Goal: Transaction & Acquisition: Purchase product/service

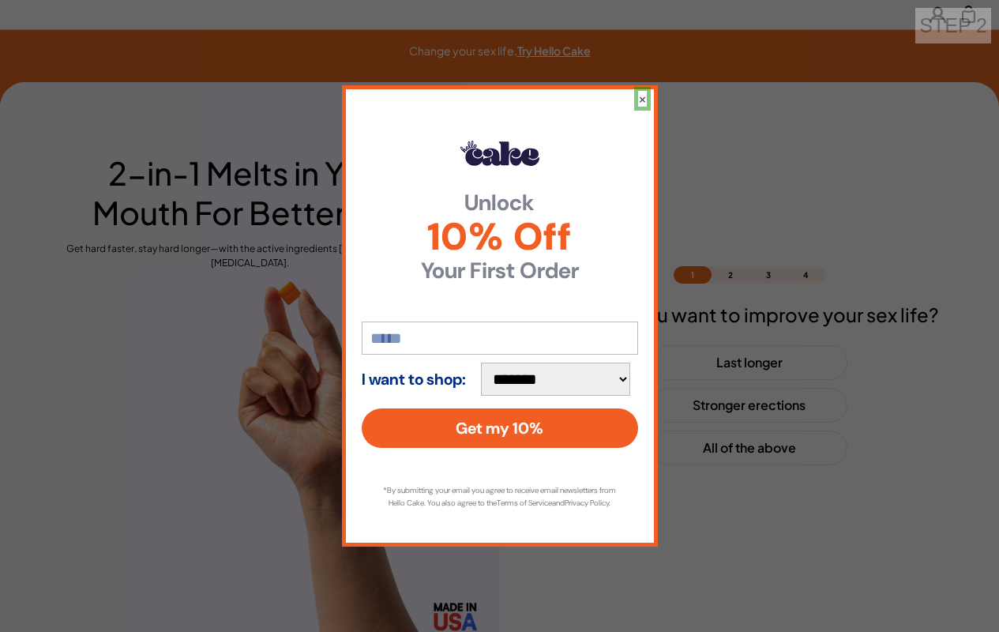
click at [641, 92] on button "×" at bounding box center [642, 99] width 9 height 16
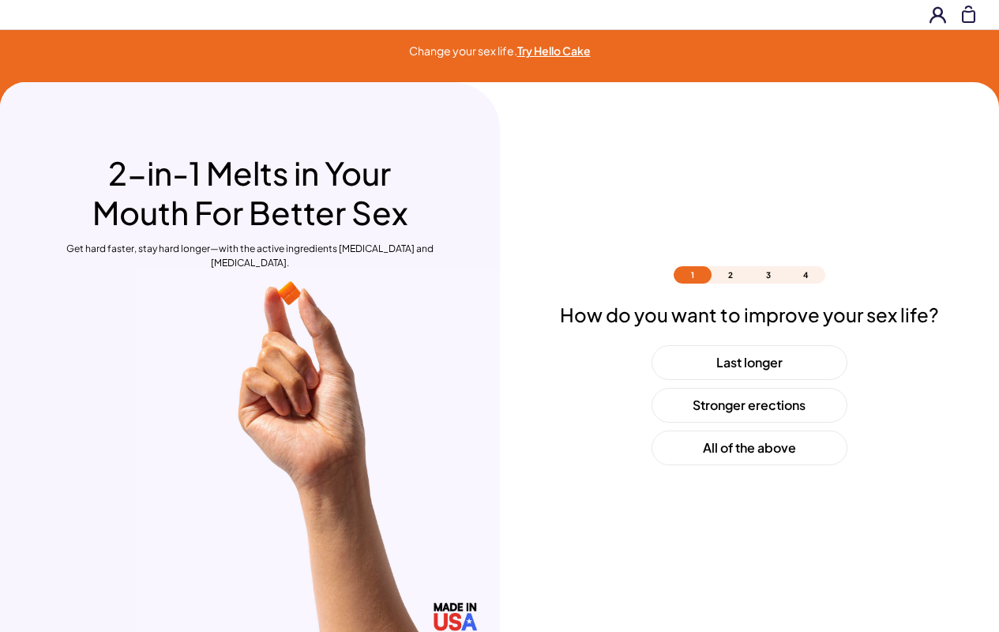
scroll to position [47, 0]
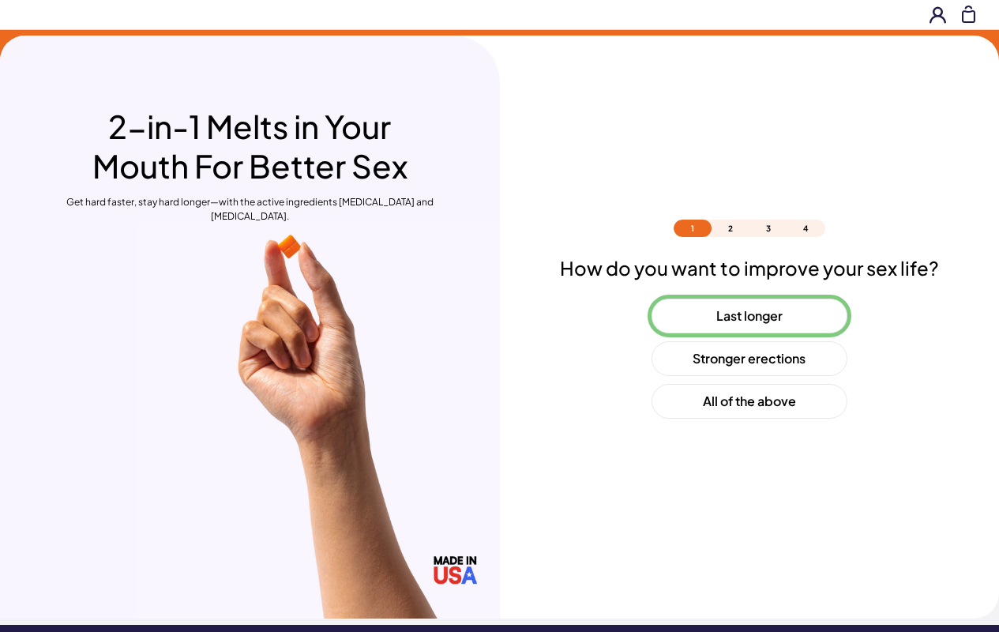
click at [749, 316] on button "Last longer" at bounding box center [750, 316] width 196 height 35
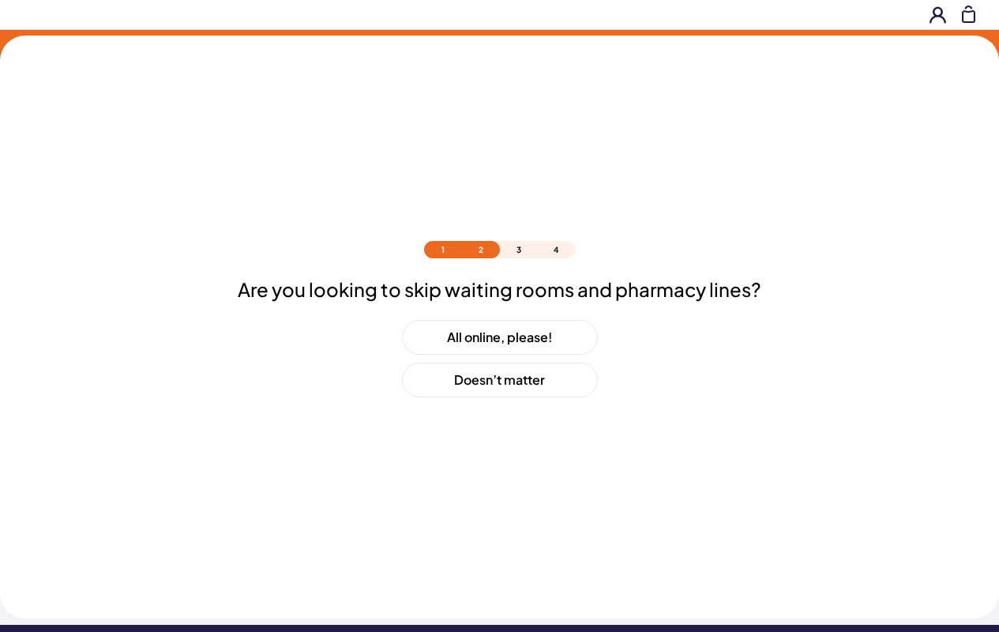
scroll to position [68, 0]
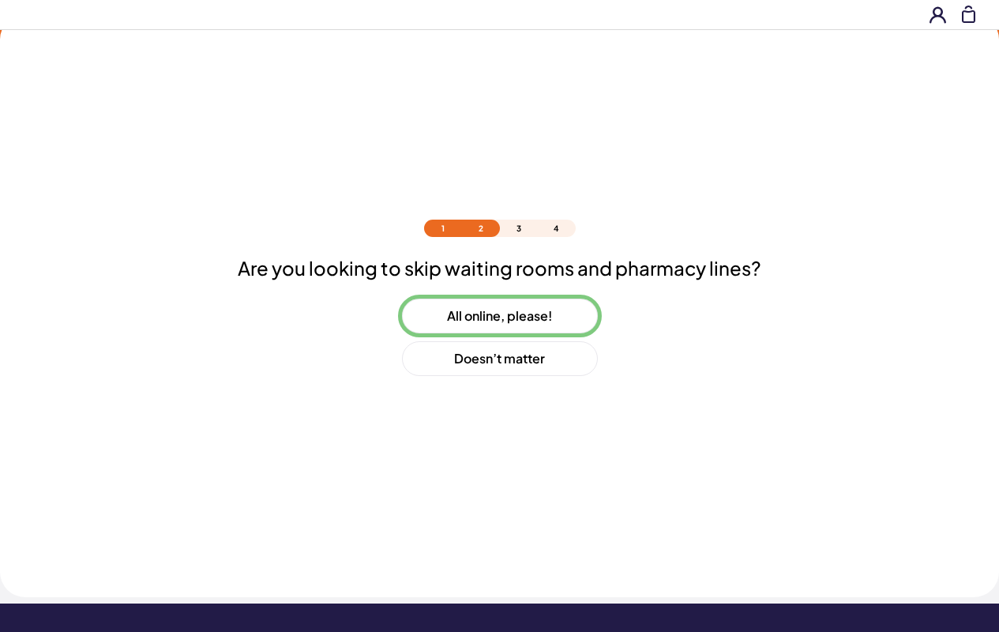
click at [499, 316] on button "All online, please!" at bounding box center [500, 316] width 196 height 35
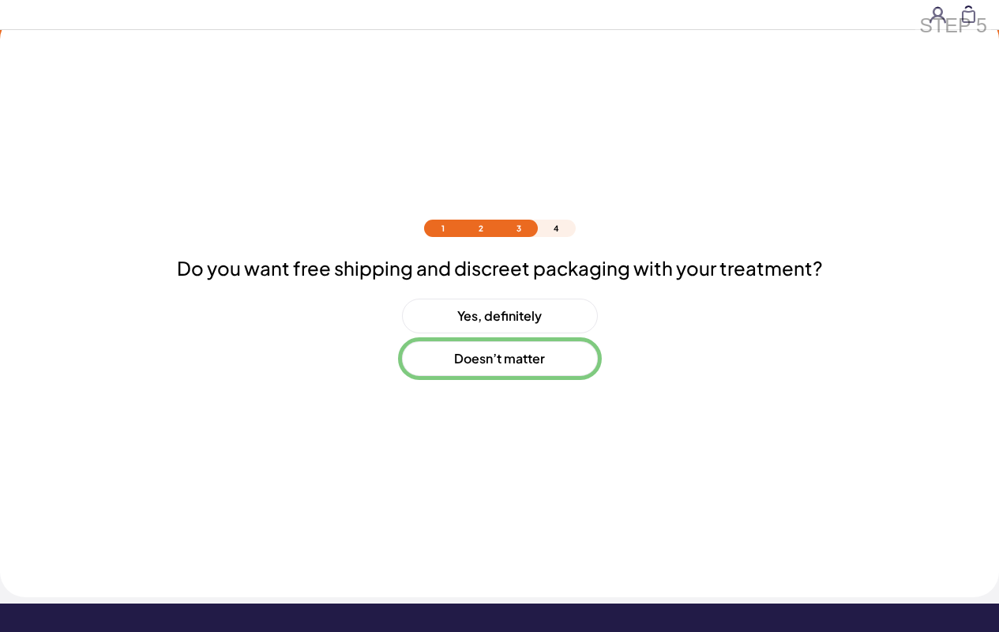
scroll to position [111, 0]
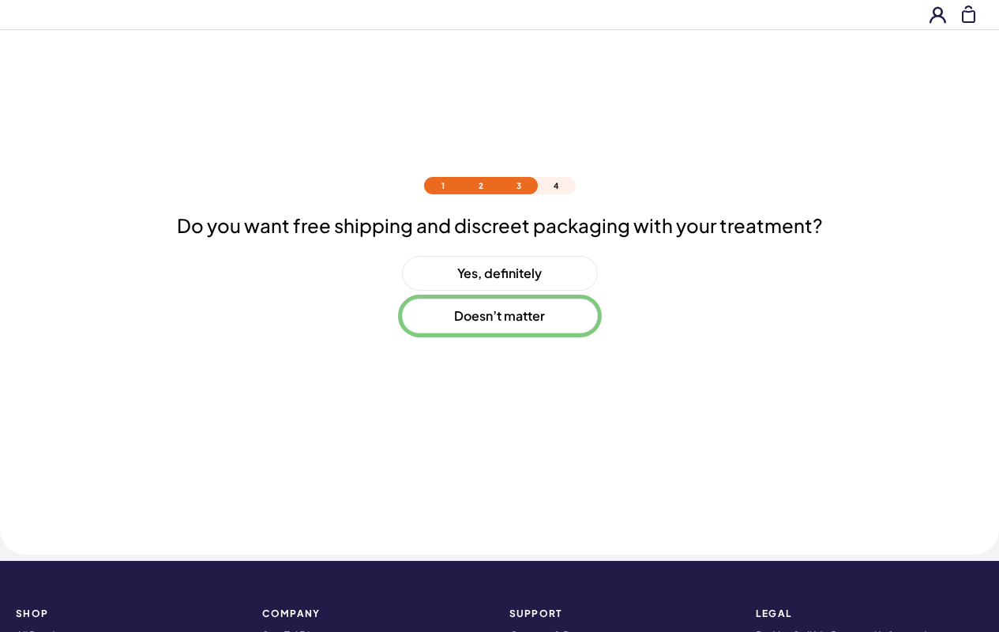
click at [499, 316] on button "Doesn’t matter" at bounding box center [500, 316] width 196 height 35
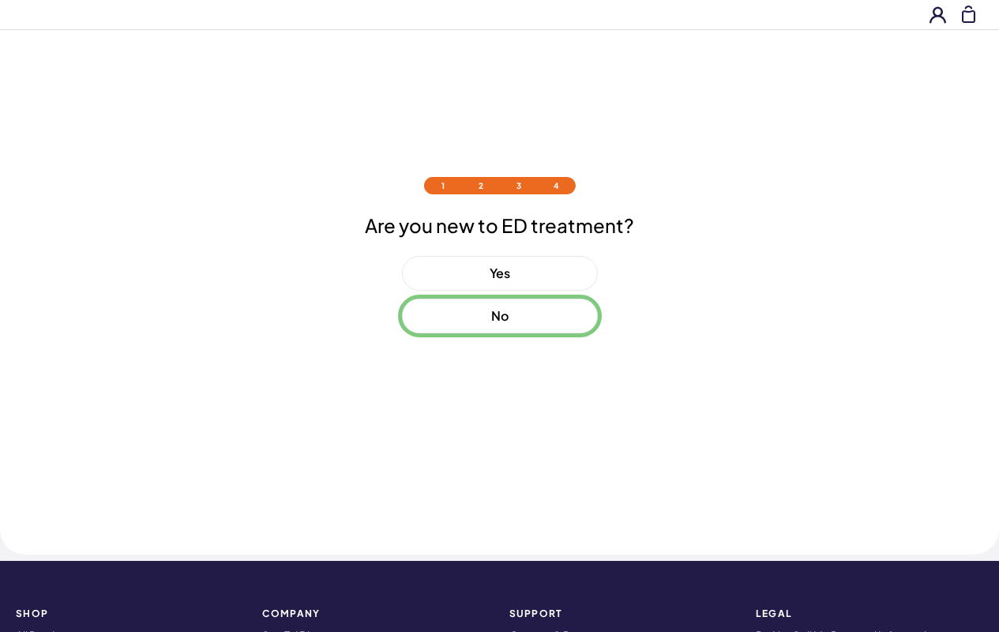
click at [499, 316] on button "No" at bounding box center [500, 316] width 196 height 35
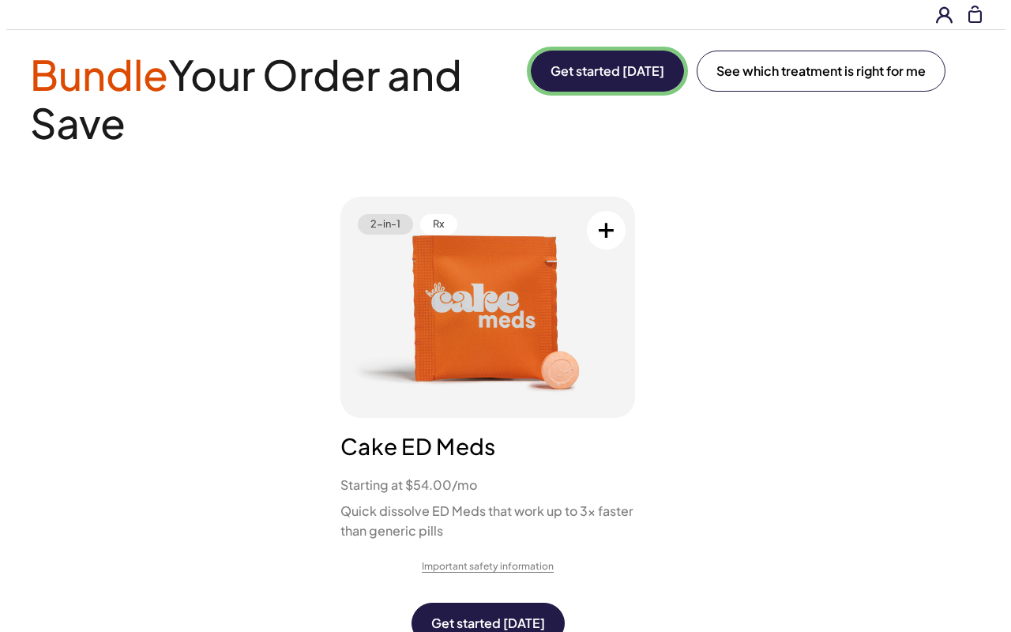
scroll to position [0, 0]
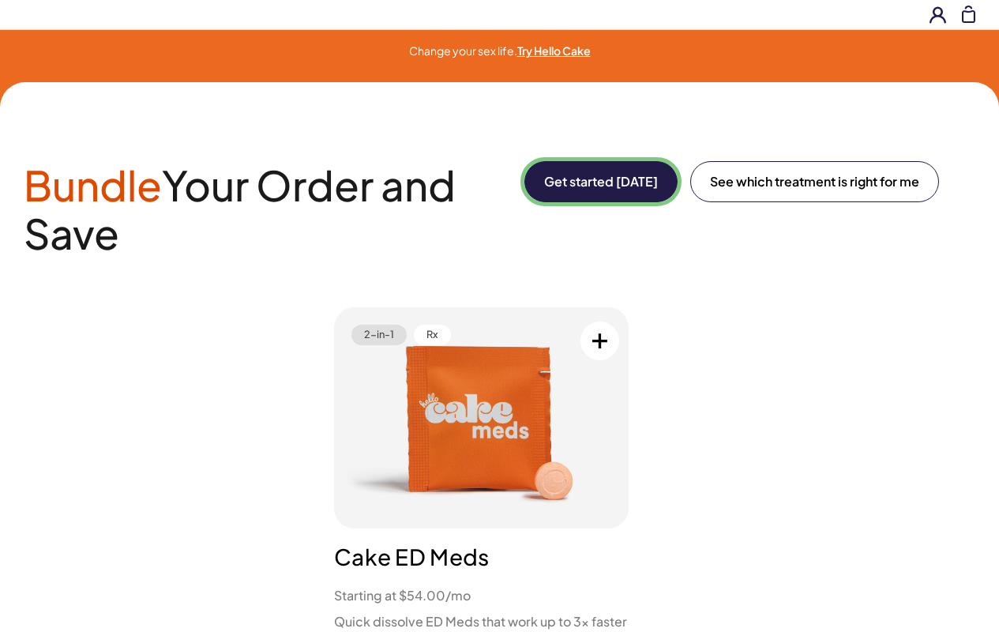
click at [598, 182] on button "Get started [DATE]" at bounding box center [600, 181] width 153 height 41
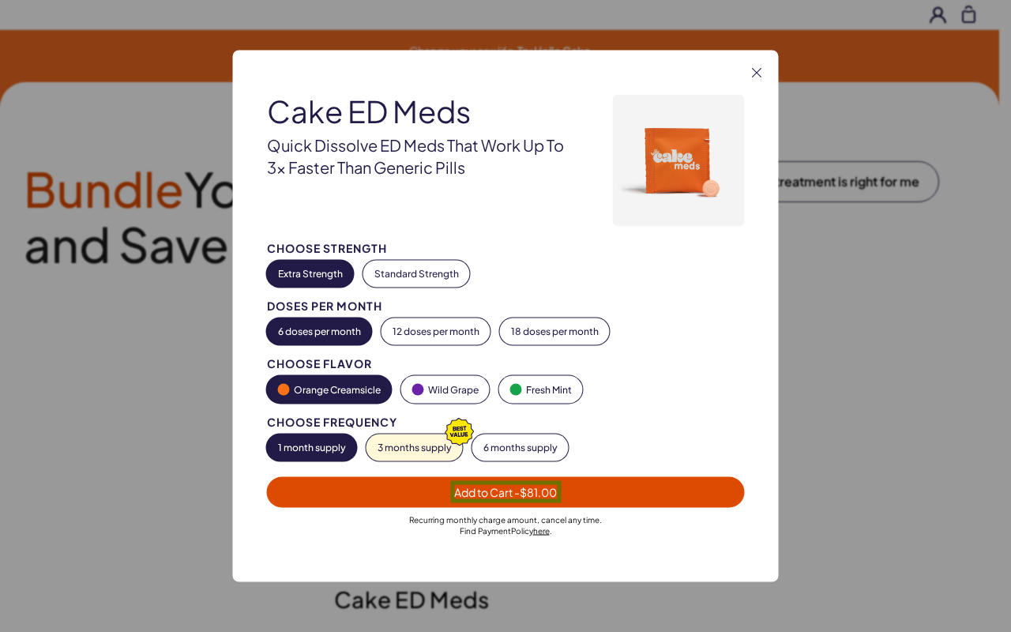
click at [506, 491] on span "Add to Cart - $81.00" at bounding box center [505, 492] width 103 height 14
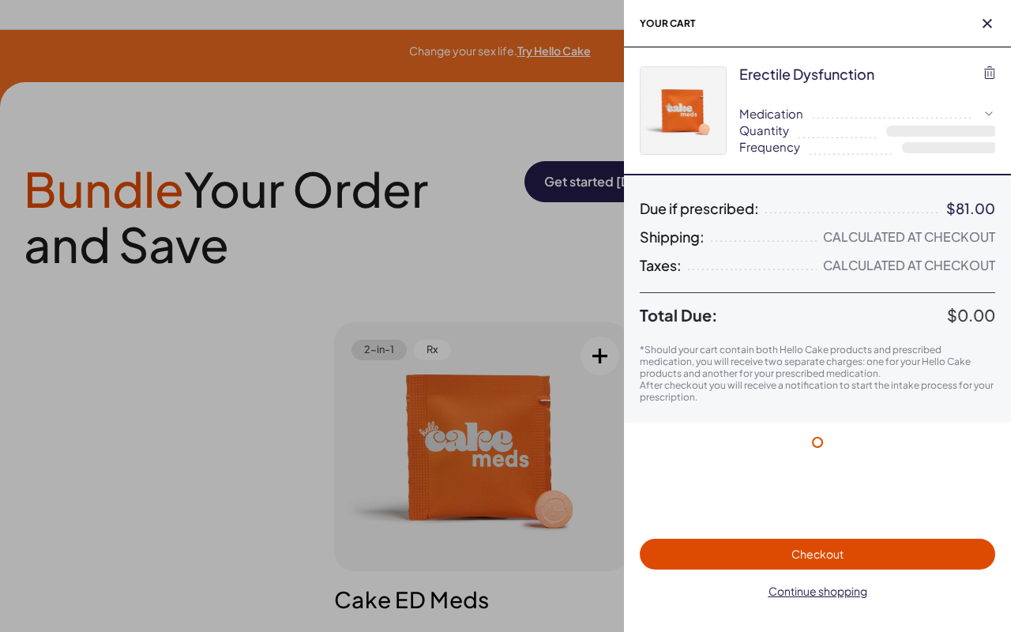
select select "*"
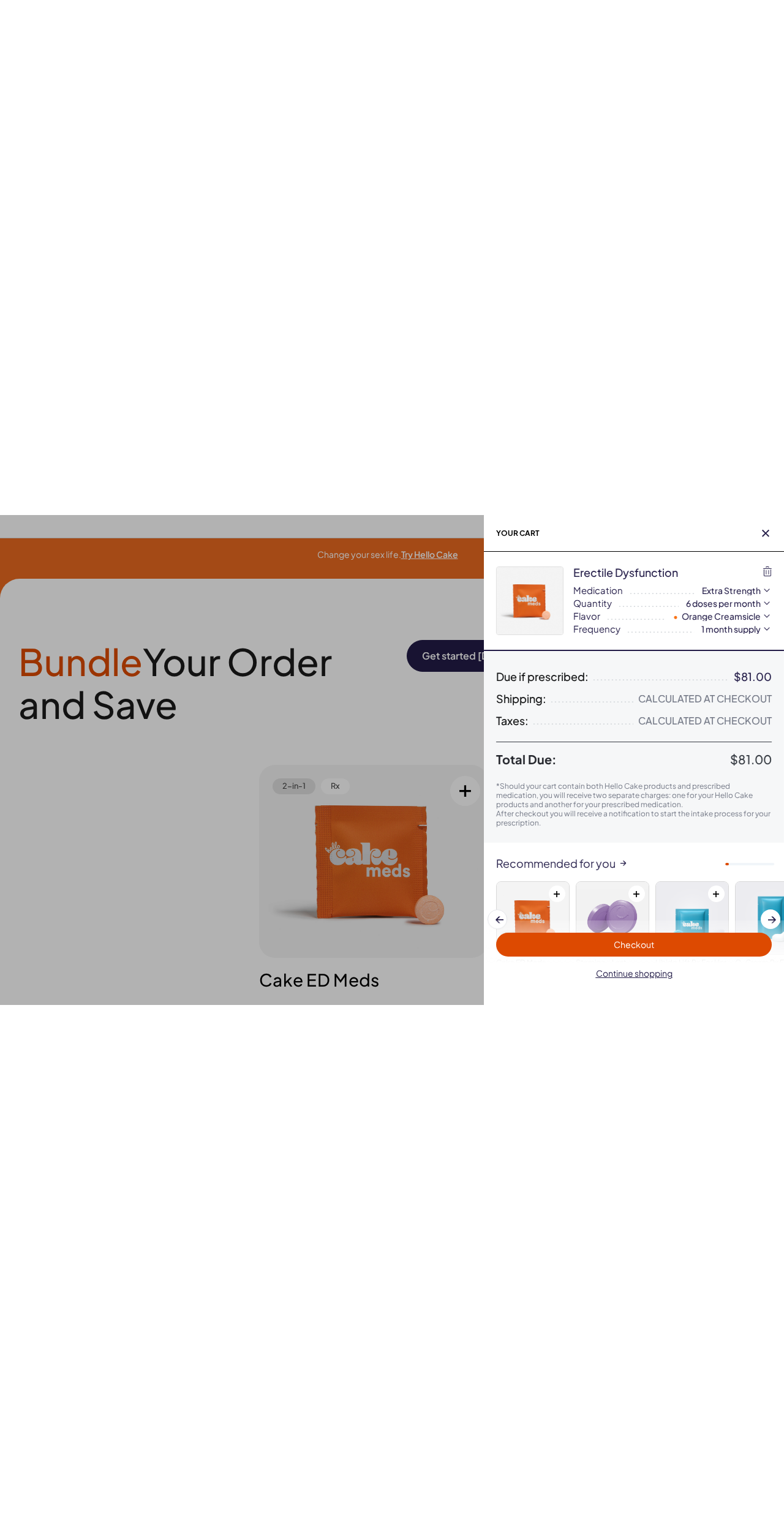
scroll to position [75, 0]
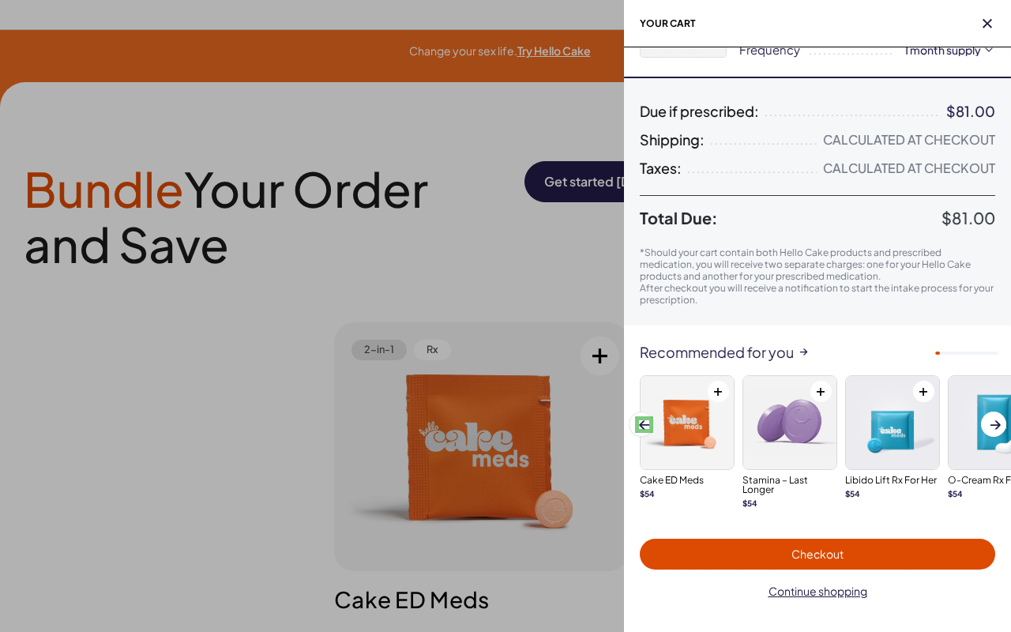
click at [644, 424] on span at bounding box center [644, 424] width 10 height 9
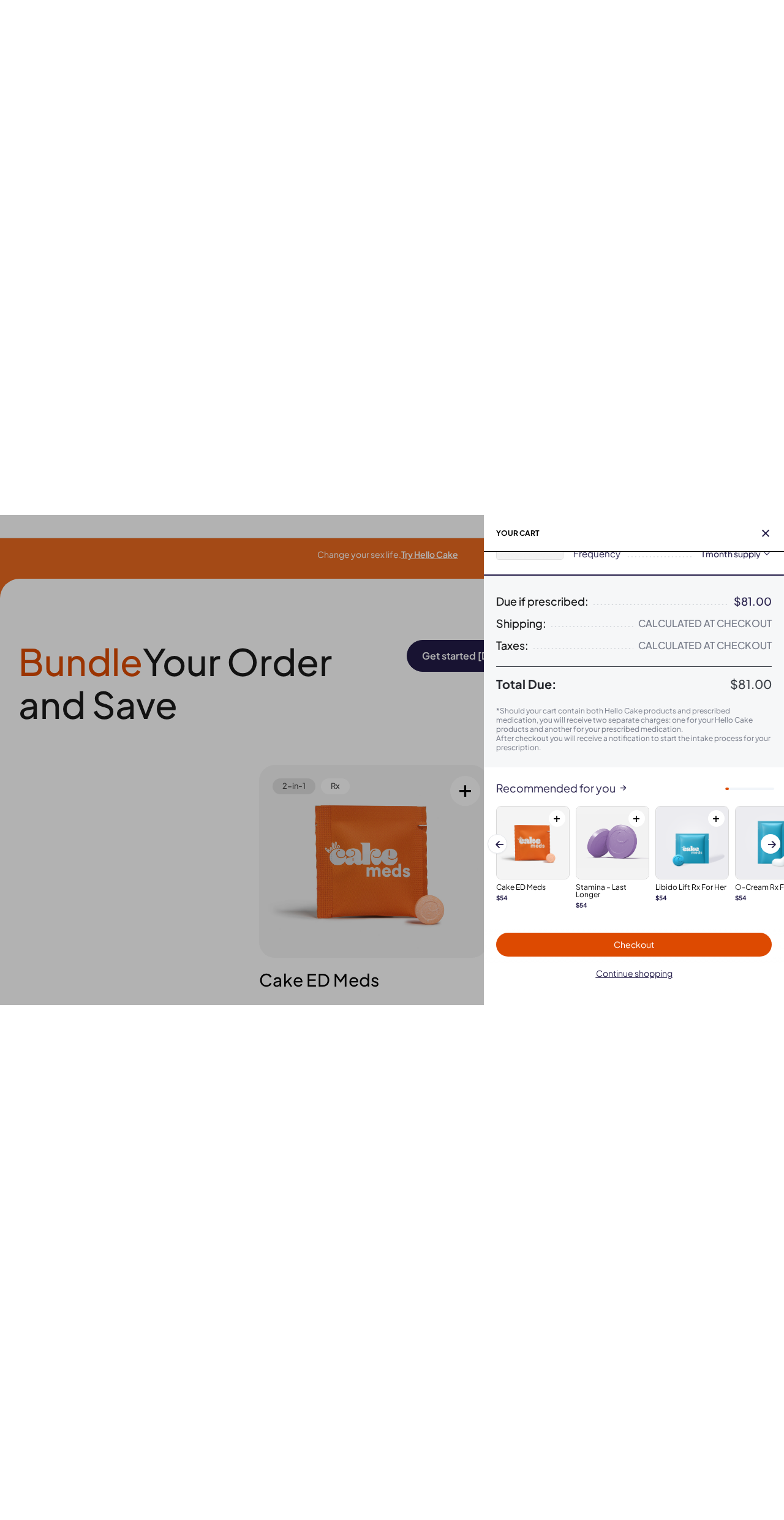
scroll to position [0, 0]
